Goal: Task Accomplishment & Management: Manage account settings

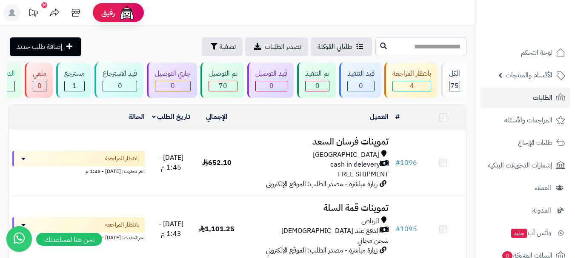
scroll to position [43, 0]
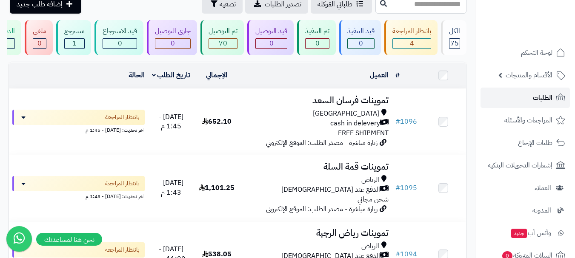
click at [520, 103] on link "الطلبات" at bounding box center [525, 98] width 89 height 20
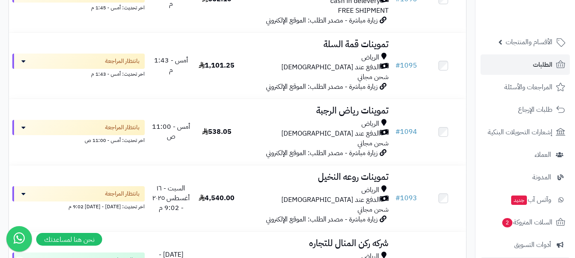
scroll to position [85, 0]
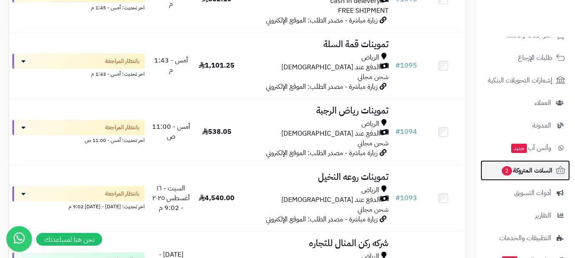
click at [515, 172] on span "السلات المتروكة 2" at bounding box center [527, 171] width 52 height 12
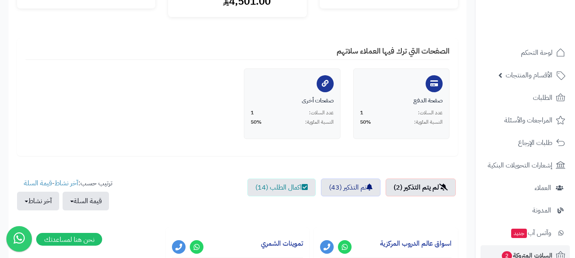
scroll to position [170, 0]
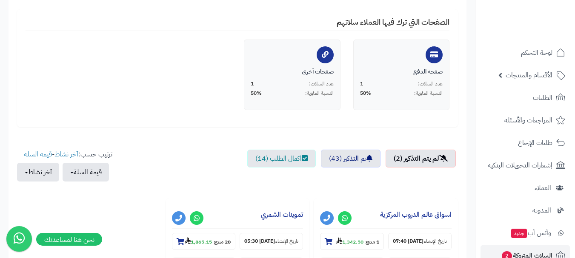
click at [211, 109] on div "صفحة الدفع عدد السلات: 1 النسبة المئوية: 50% صفحات أخرى عدد السلات: 1 النسبة ال…" at bounding box center [237, 79] width 437 height 79
click at [217, 129] on div "إجمالي قيمة السلات المتروكة 11,540.00 قيمة السلات التي تحولت إلى طلبات بعد التذ…" at bounding box center [237, 134] width 441 height 399
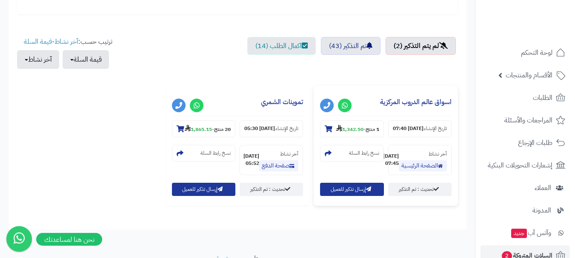
scroll to position [298, 0]
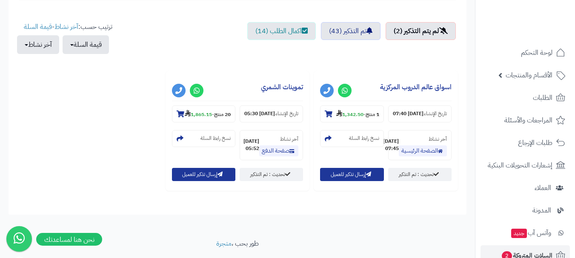
click at [305, 215] on div "حفظ التغييرات الاعدادات العامة: حالة نظام السلات المتروكة تفعيل/تعطيل **** ****…" at bounding box center [238, 7] width 458 height 416
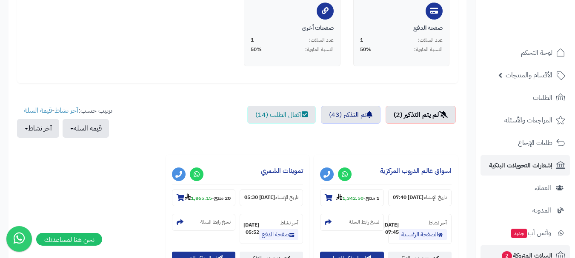
scroll to position [213, 0]
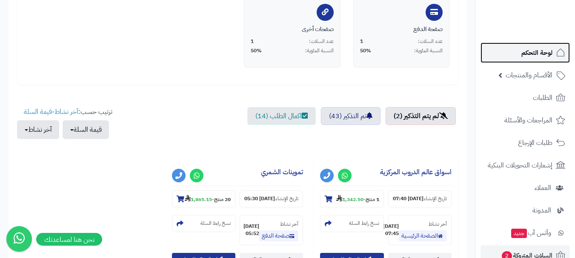
click at [535, 59] on link "لوحة التحكم" at bounding box center [525, 53] width 89 height 20
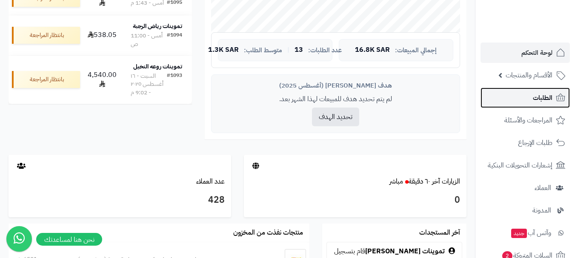
click at [539, 102] on span "الطلبات" at bounding box center [543, 98] width 20 height 12
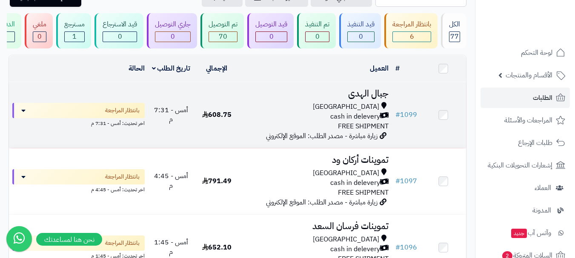
scroll to position [43, 0]
